Goal: Information Seeking & Learning: Check status

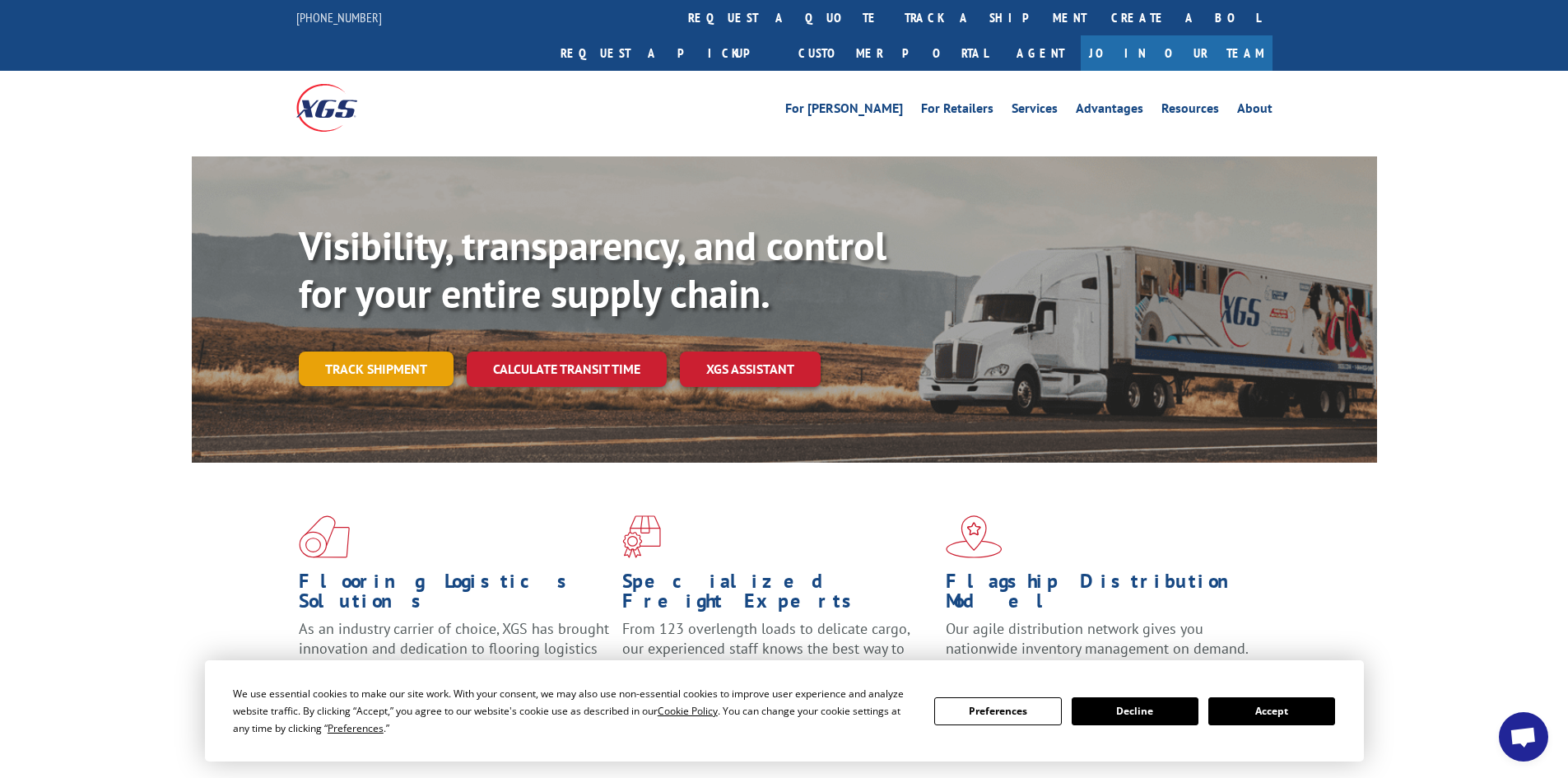
click at [377, 352] on link "Track shipment" at bounding box center [376, 368] width 154 height 34
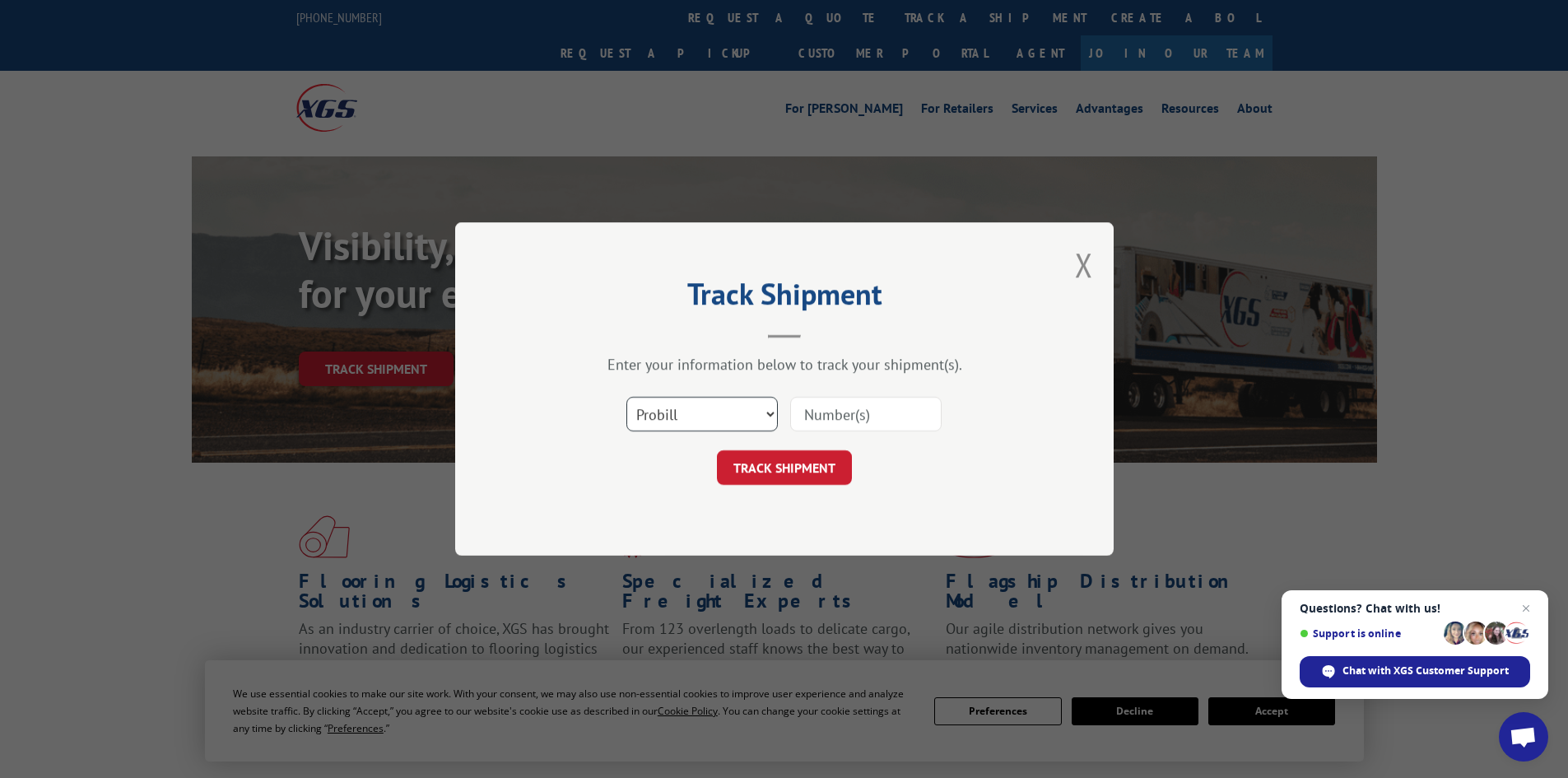
click at [754, 410] on select "Select category... Probill BOL PO" at bounding box center [702, 414] width 151 height 34
select select "bol"
click at [627, 397] on select "Select category... Probill BOL PO" at bounding box center [702, 414] width 151 height 34
click at [857, 410] on input at bounding box center [866, 414] width 151 height 34
type input "12536979"
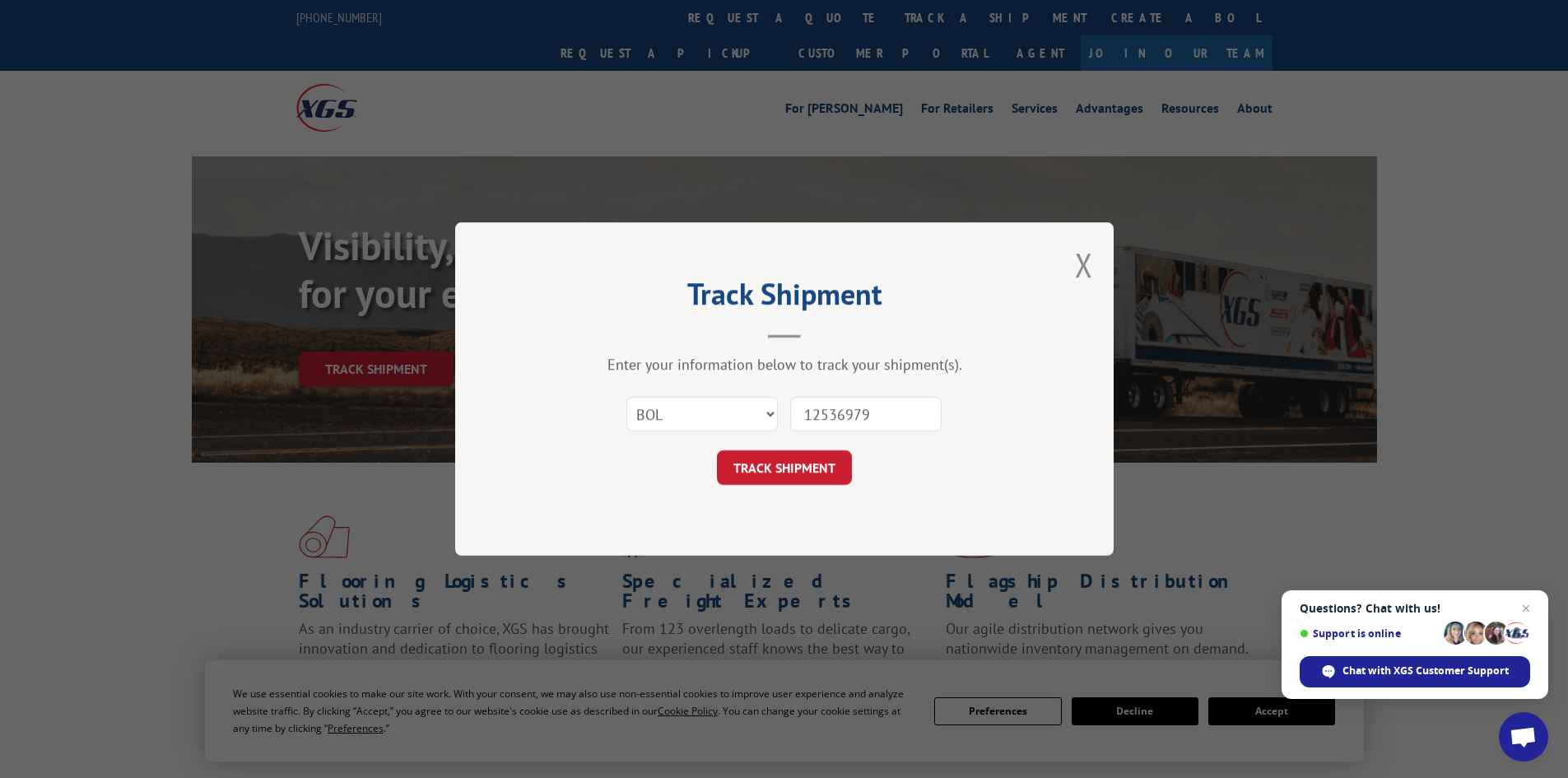
click button "TRACK SHIPMENT" at bounding box center [784, 467] width 135 height 34
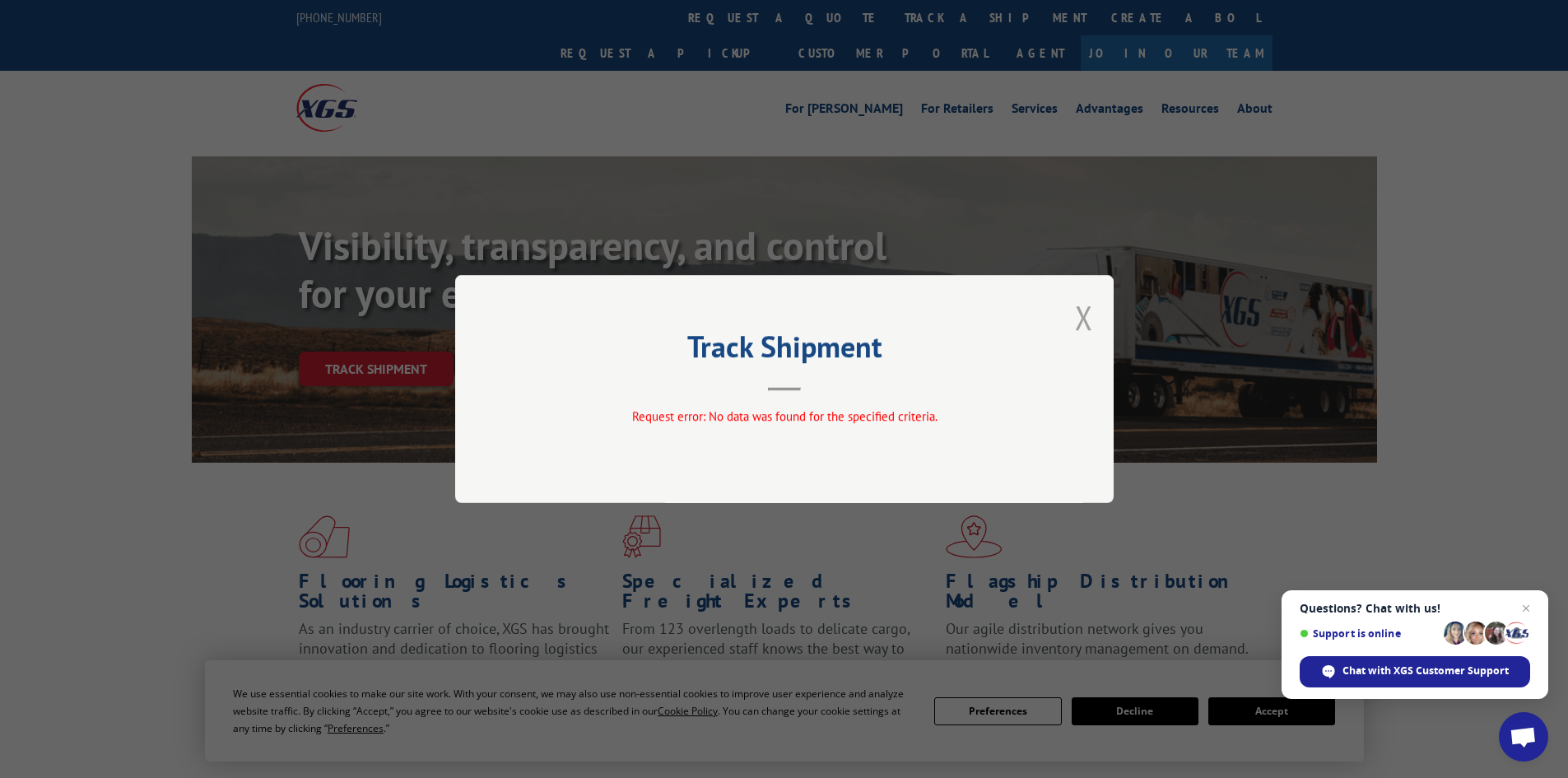
click at [1081, 323] on button "Close modal" at bounding box center [1084, 317] width 18 height 44
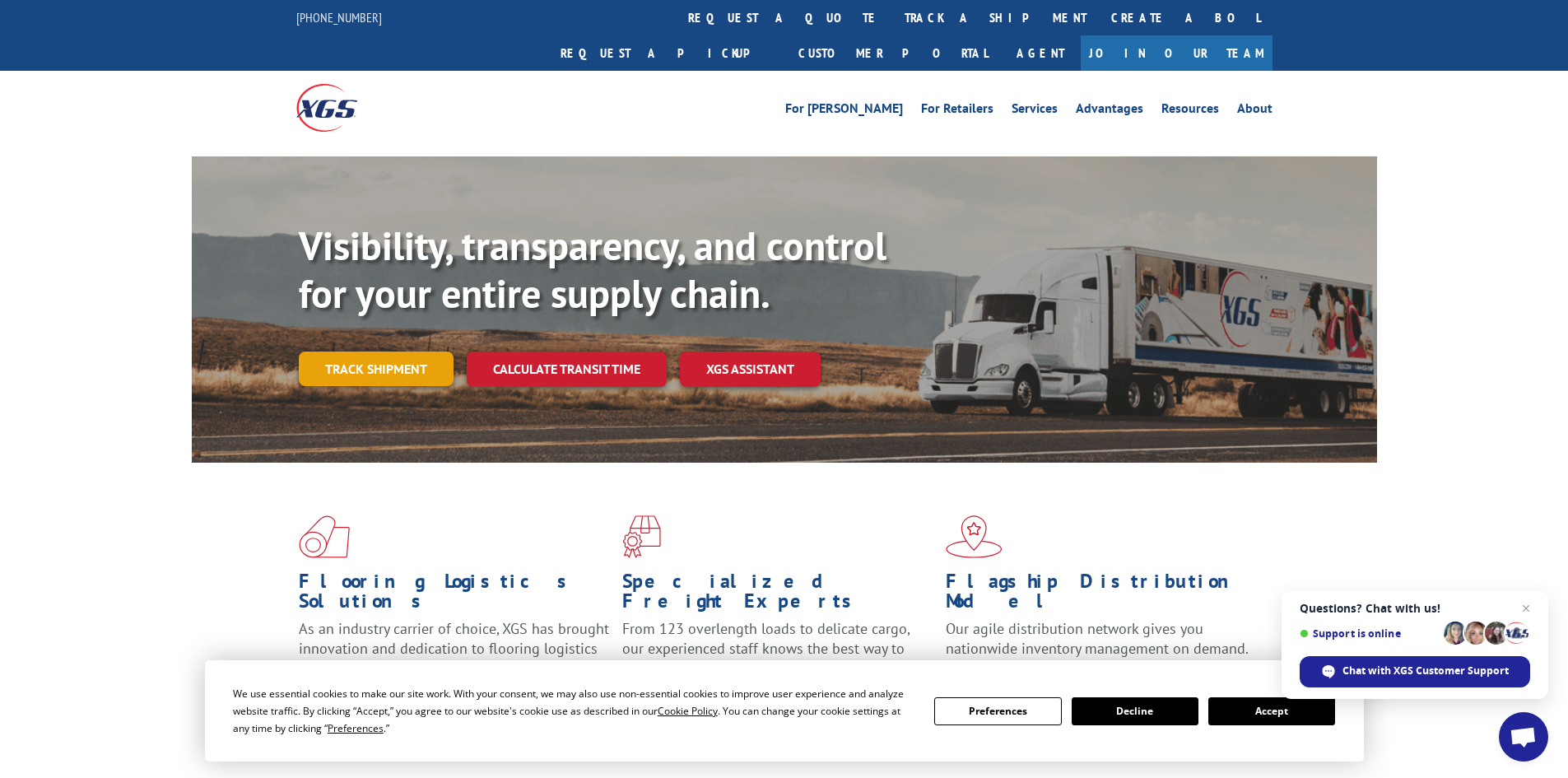
click at [321, 352] on link "Track shipment" at bounding box center [376, 368] width 154 height 34
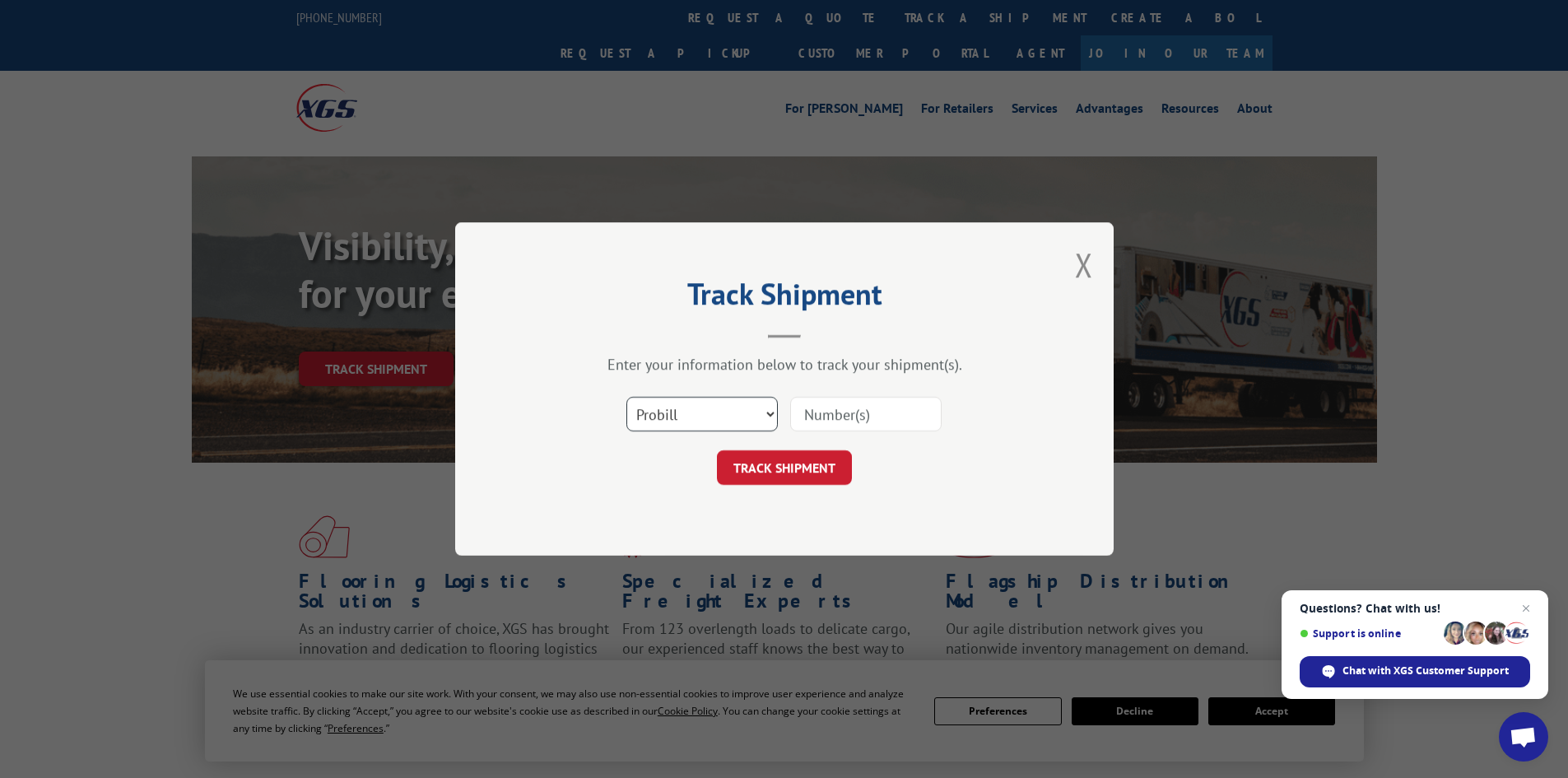
click at [737, 410] on select "Select category... Probill BOL PO" at bounding box center [702, 414] width 151 height 34
click at [627, 397] on select "Select category... Probill BOL PO" at bounding box center [702, 414] width 151 height 34
click at [846, 407] on input at bounding box center [866, 414] width 151 height 34
type input "5092497"
click button "TRACK SHIPMENT" at bounding box center [784, 467] width 135 height 34
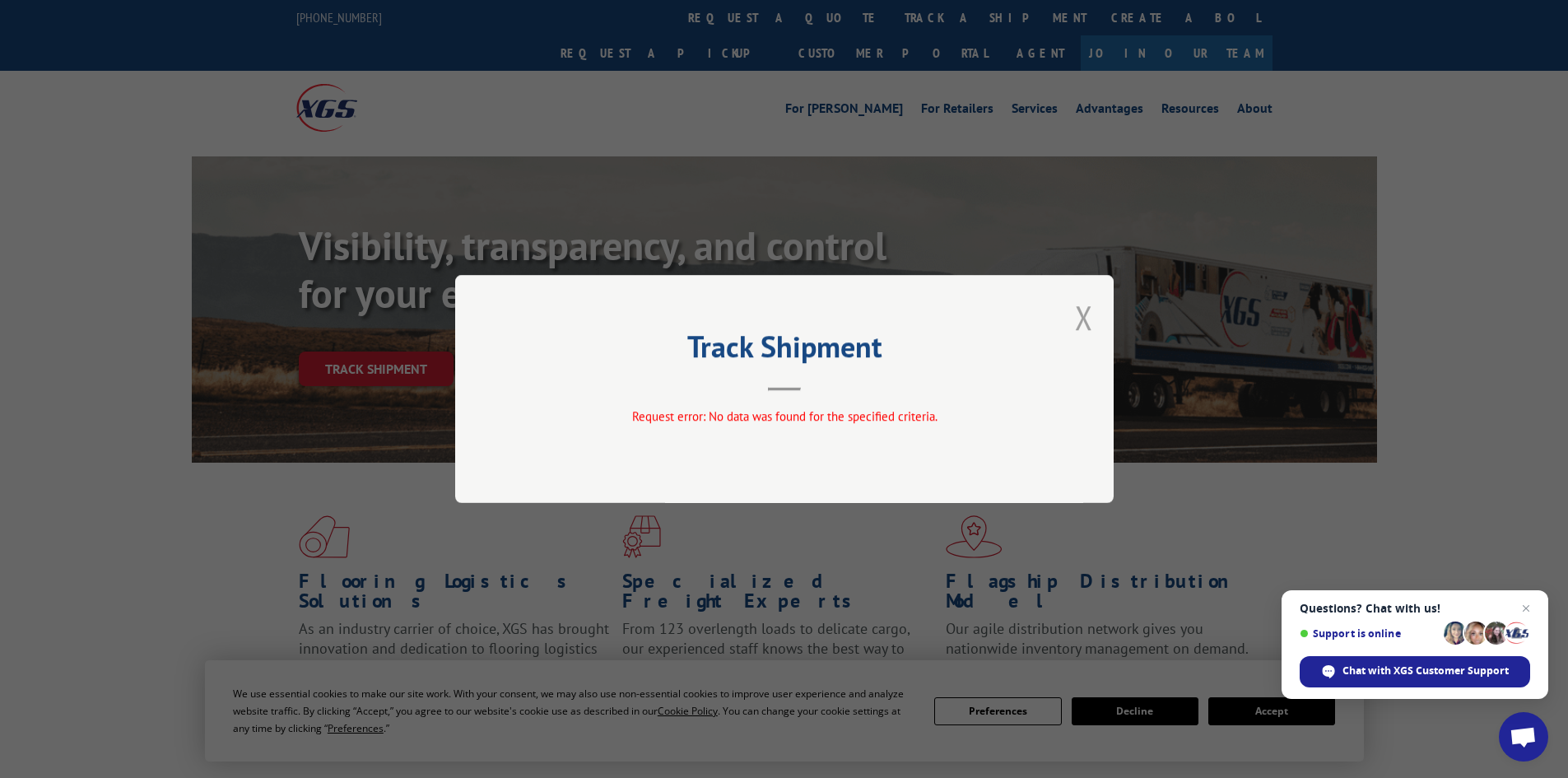
click at [1076, 321] on button "Close modal" at bounding box center [1084, 317] width 18 height 44
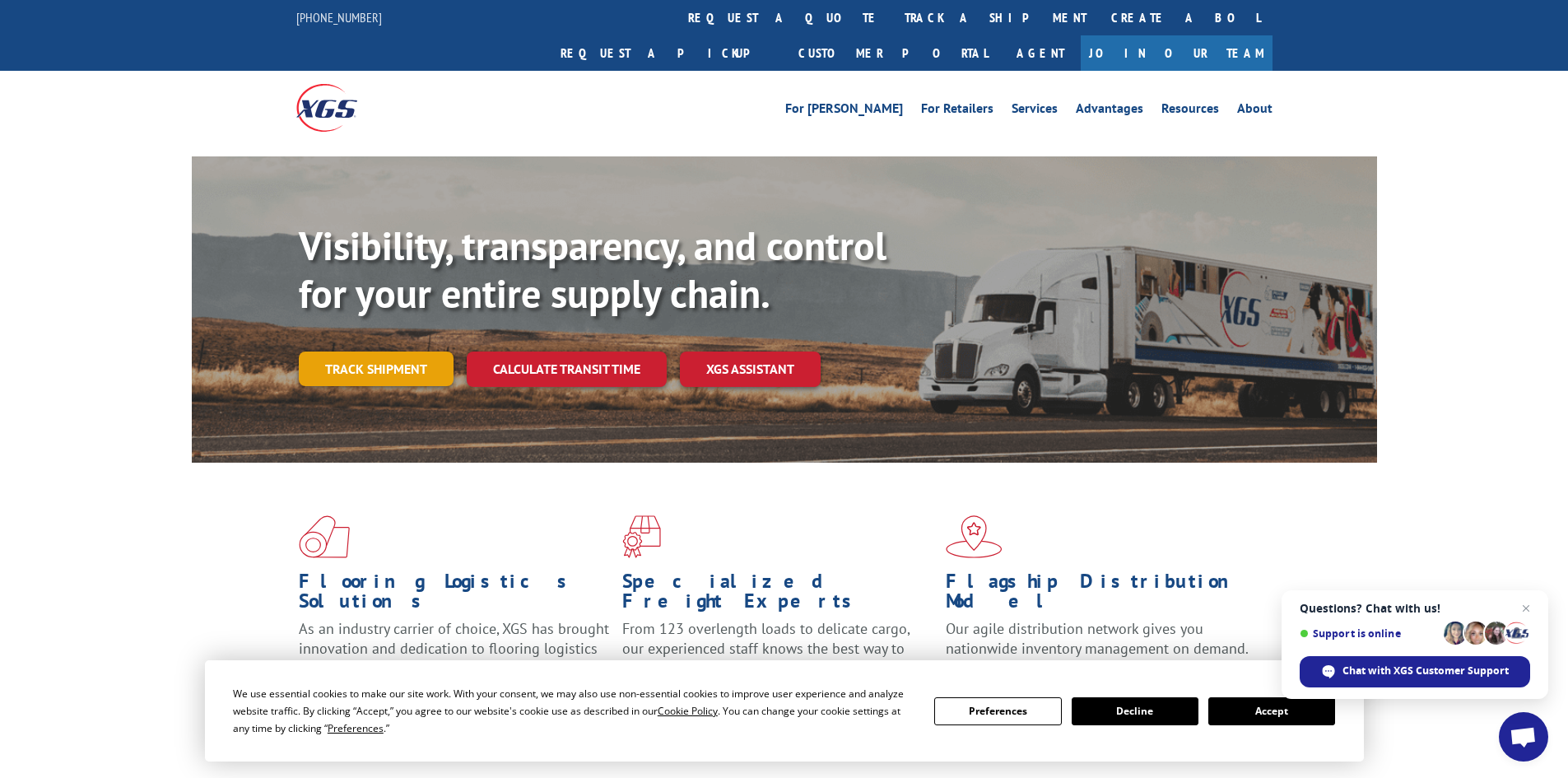
click at [393, 352] on link "Track shipment" at bounding box center [376, 368] width 154 height 34
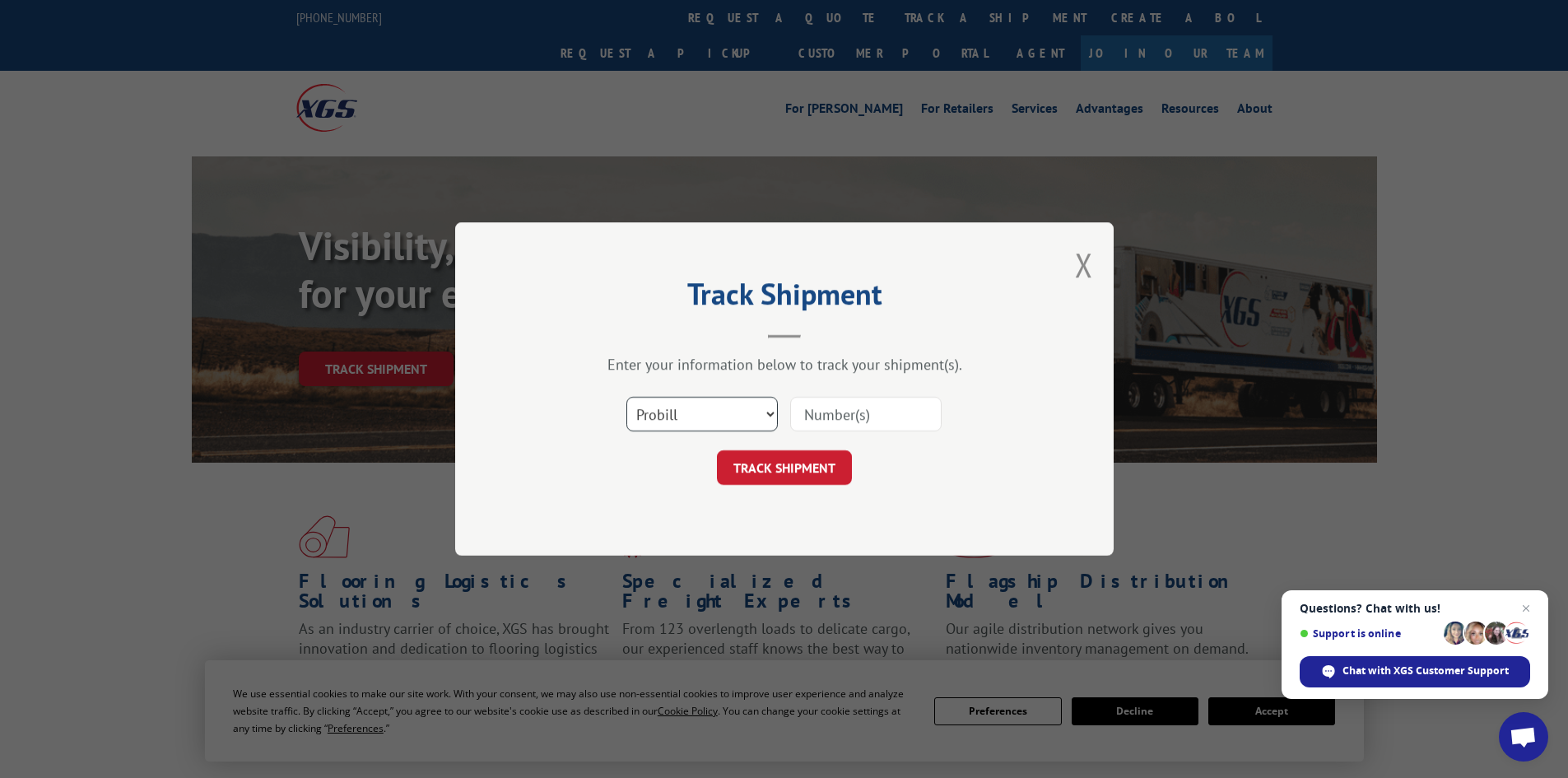
click at [756, 409] on select "Select category... Probill BOL PO" at bounding box center [702, 414] width 151 height 34
select select "bol"
click at [627, 397] on select "Select category... Probill BOL PO" at bounding box center [702, 414] width 151 height 34
click at [853, 412] on input at bounding box center [866, 414] width 151 height 34
type input "5092497"
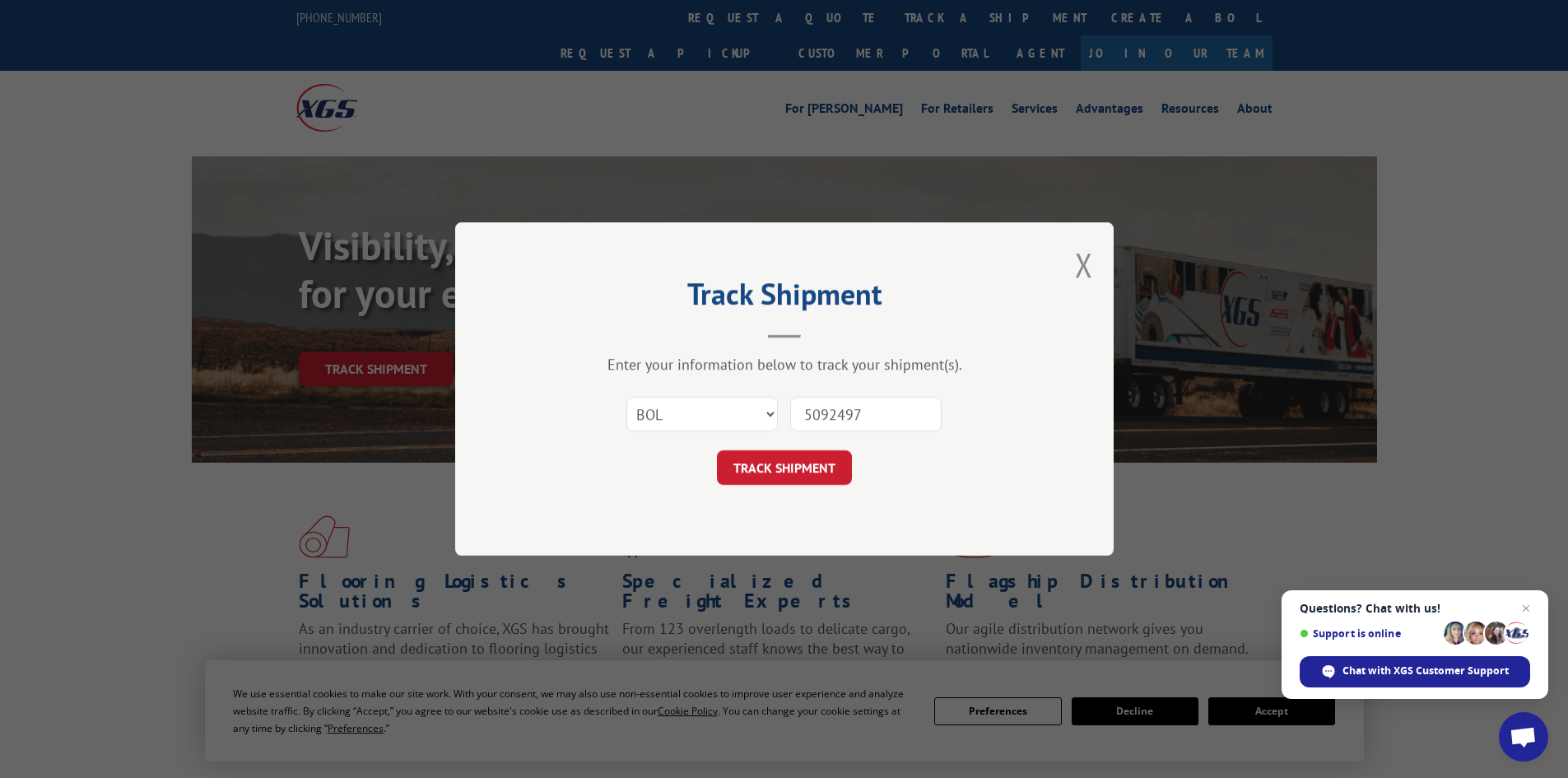
click at [716, 451] on button "TRACK SHIPMENT" at bounding box center [784, 467] width 135 height 34
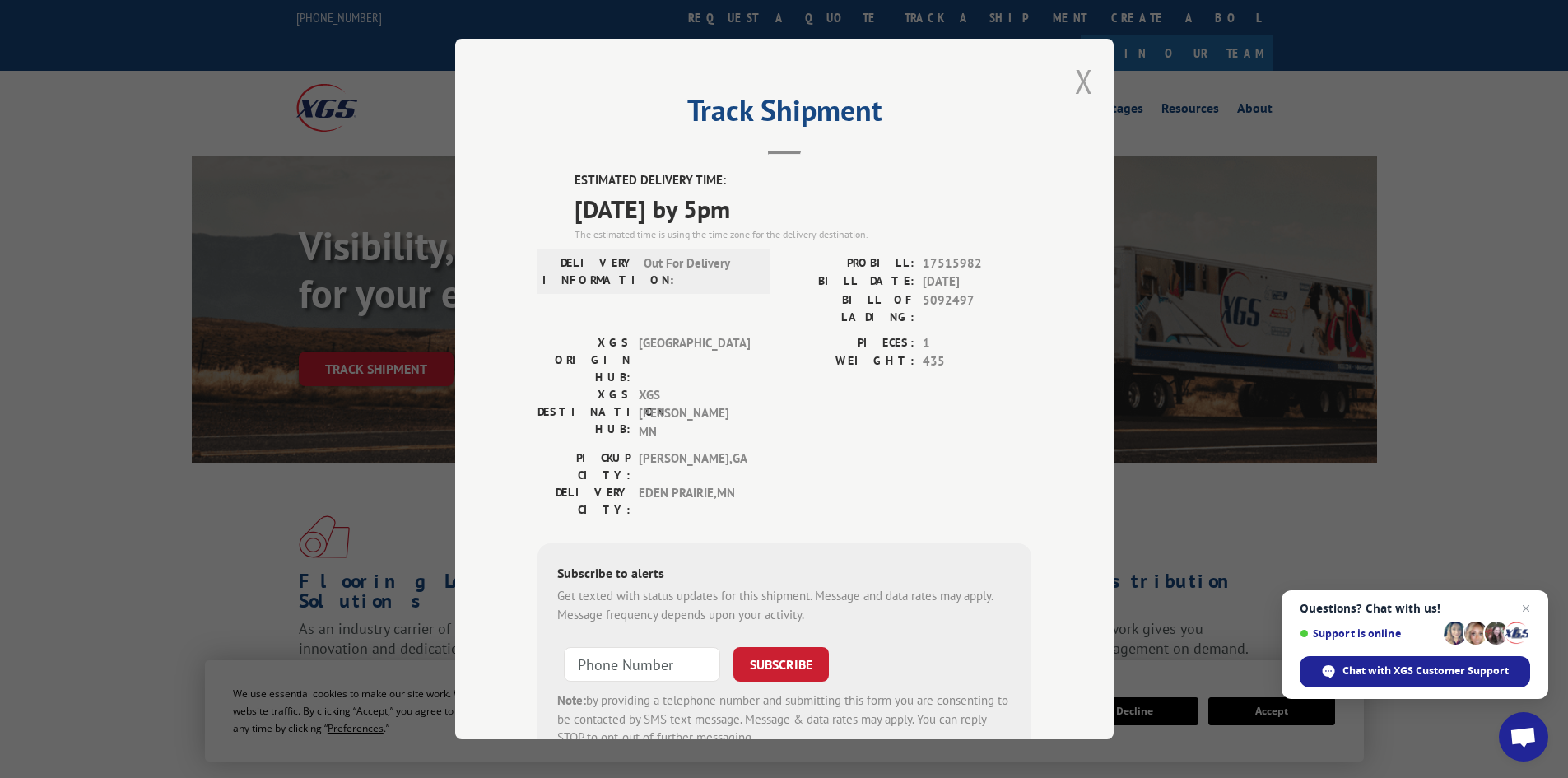
click at [1075, 81] on button "Close modal" at bounding box center [1084, 81] width 18 height 44
